Goal: Transaction & Acquisition: Download file/media

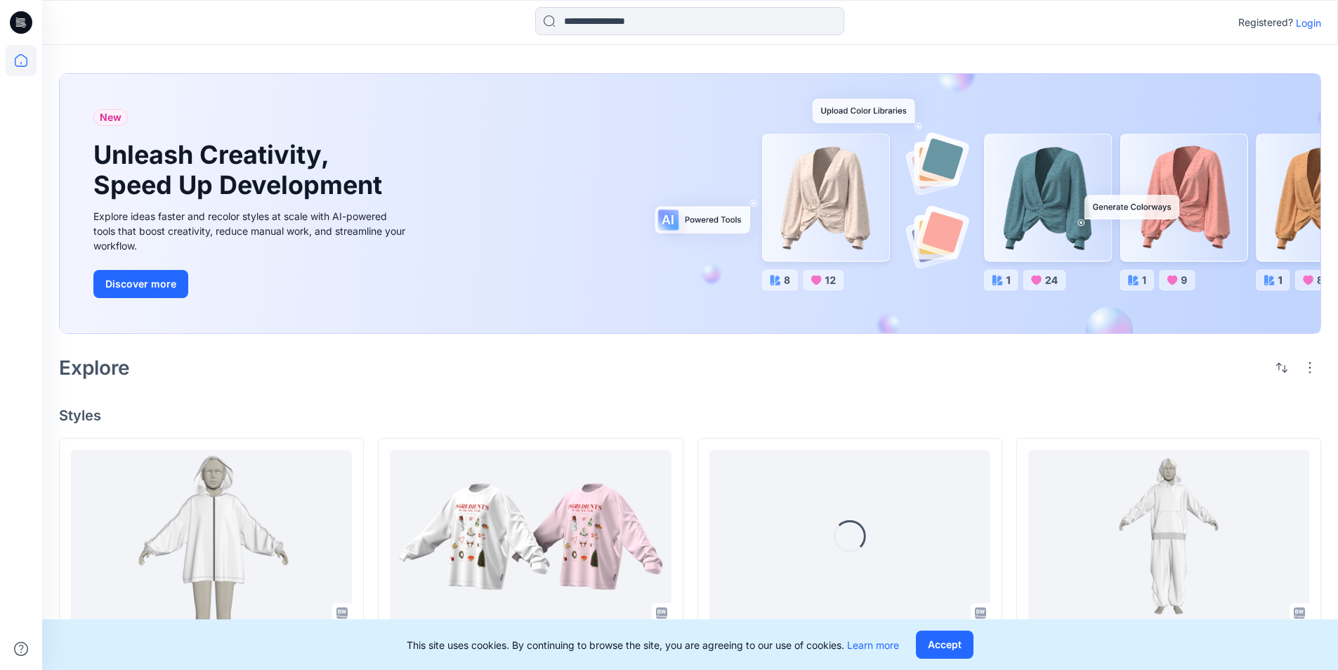
click at [1311, 20] on p "Login" at bounding box center [1308, 22] width 25 height 15
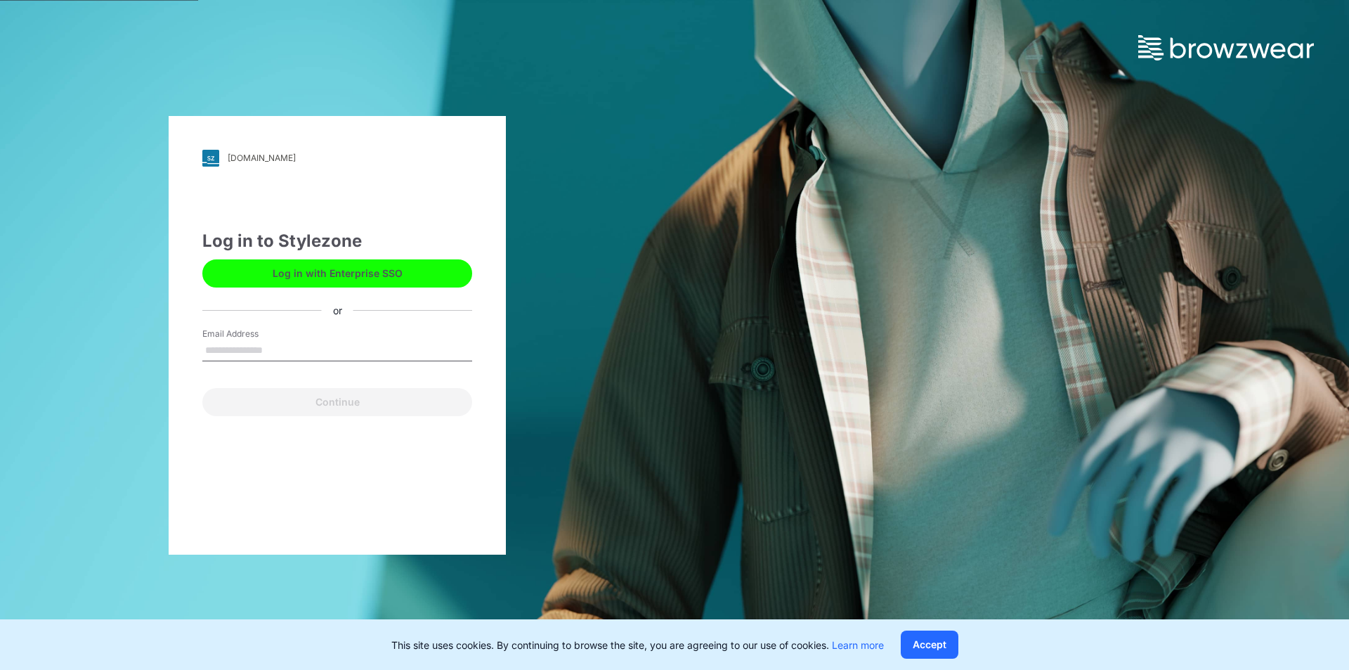
click at [290, 343] on input "Email Address" at bounding box center [337, 350] width 270 height 21
type input "**********"
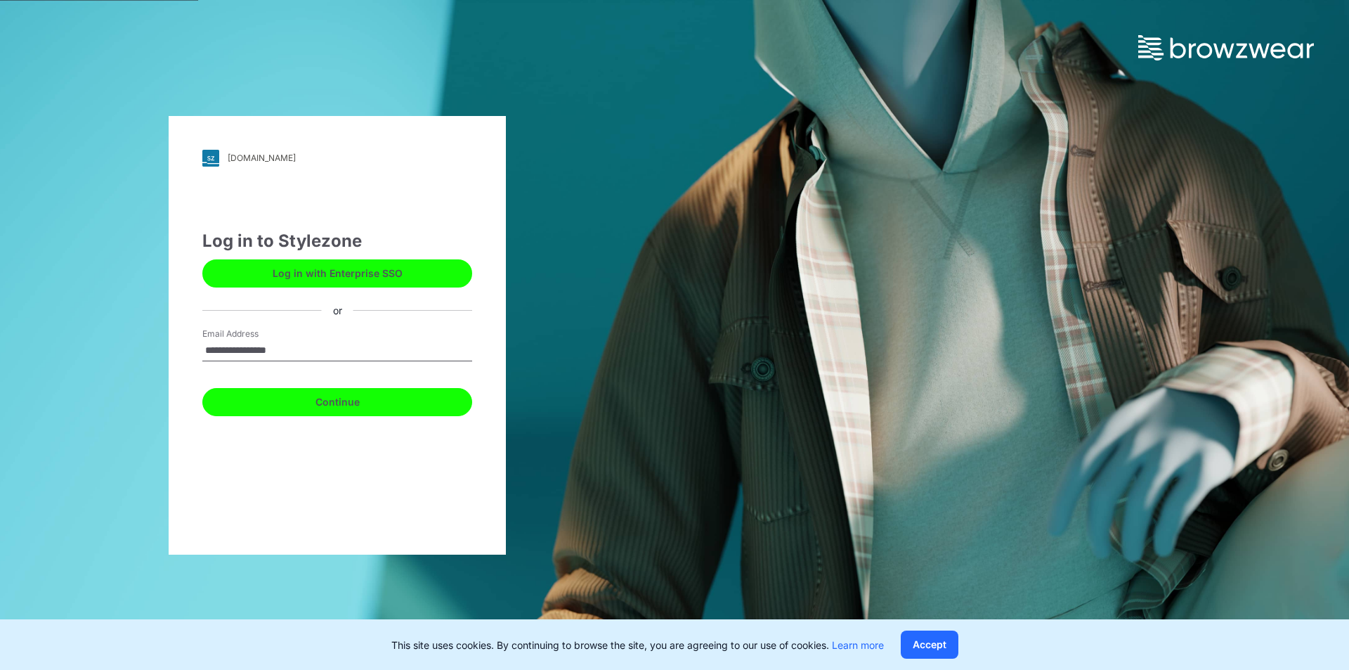
click at [286, 403] on button "Continue" at bounding box center [337, 402] width 270 height 28
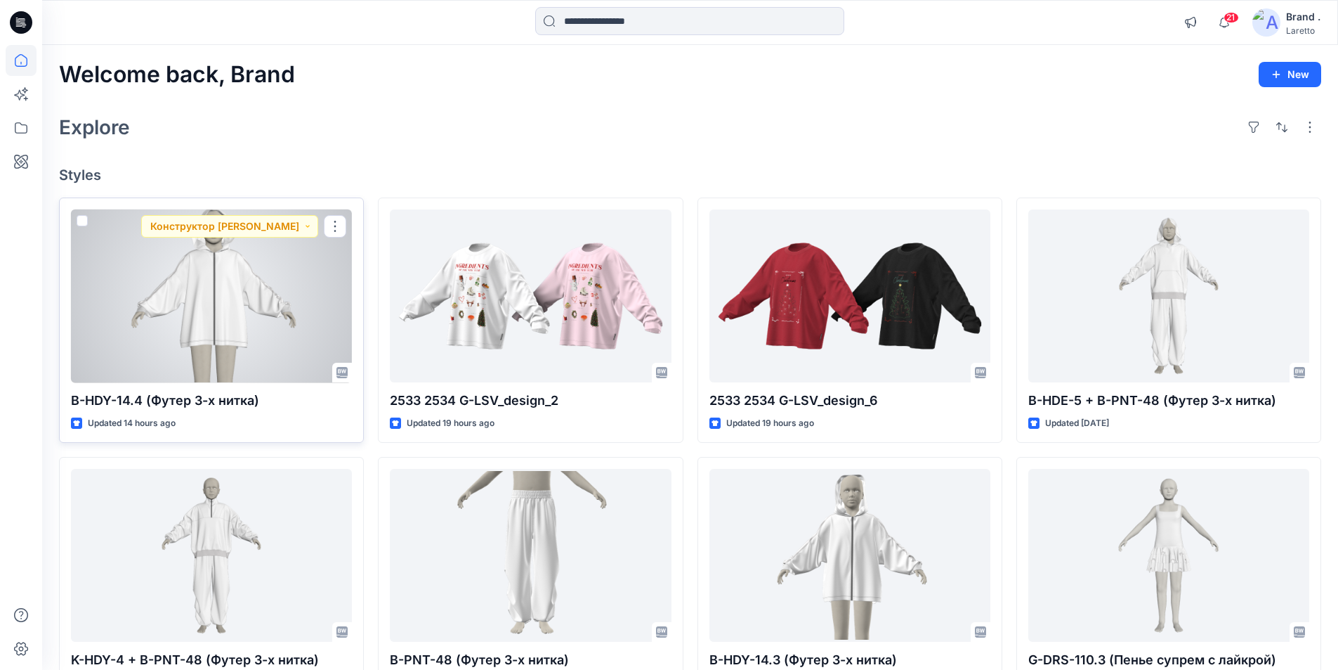
click at [306, 326] on div at bounding box center [211, 296] width 281 height 174
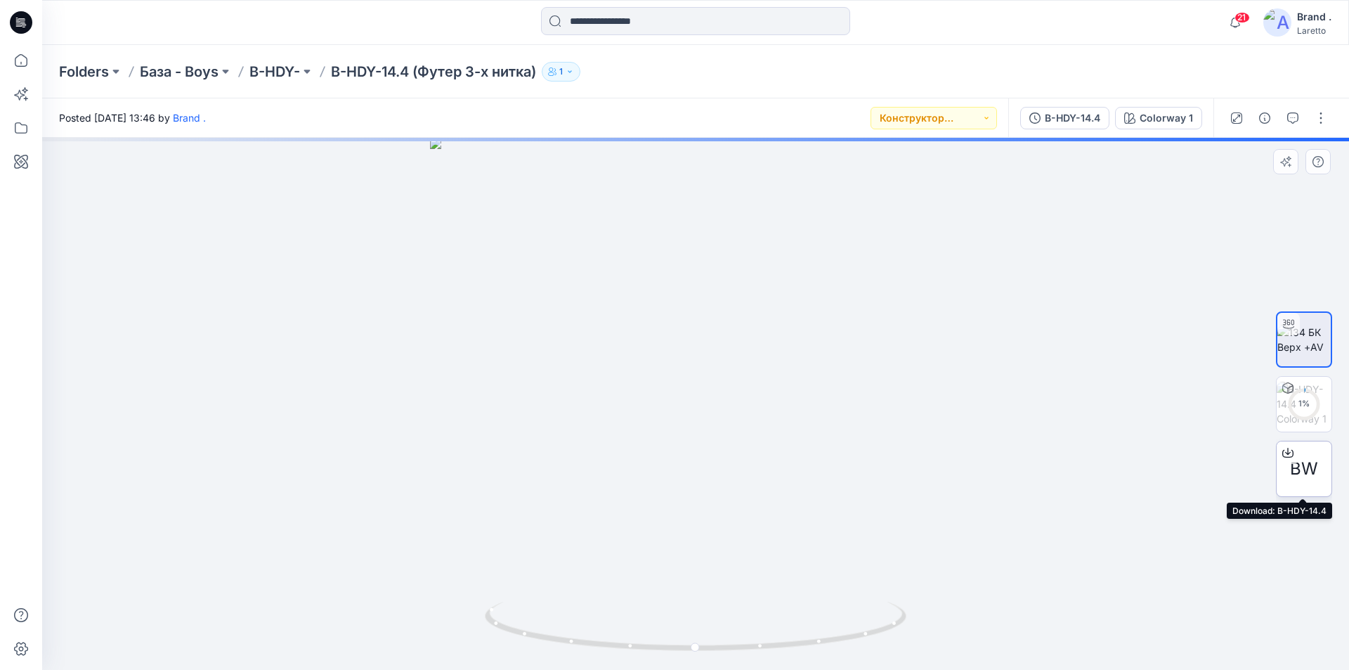
click at [1310, 457] on span "BW" at bounding box center [1304, 468] width 28 height 25
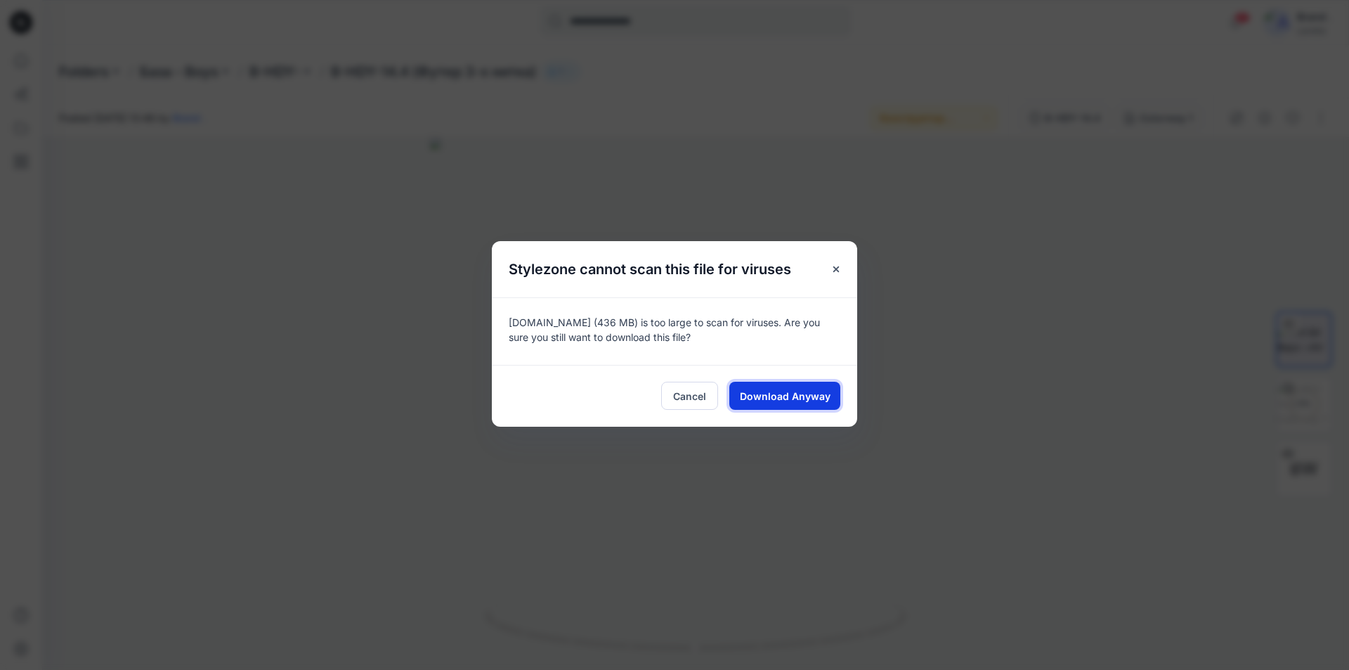
click at [792, 390] on span "Download Anyway" at bounding box center [785, 396] width 91 height 15
